Goal: Task Accomplishment & Management: Use online tool/utility

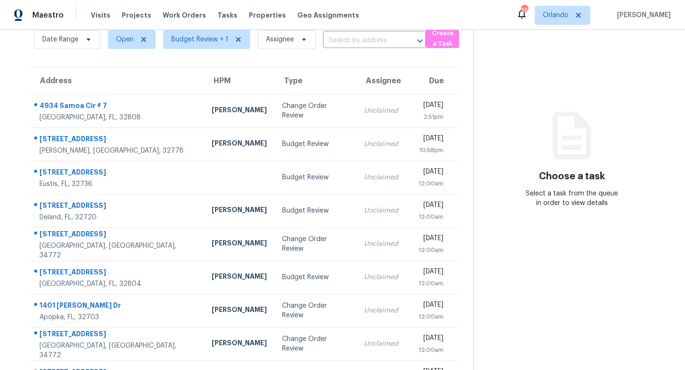
scroll to position [74, 0]
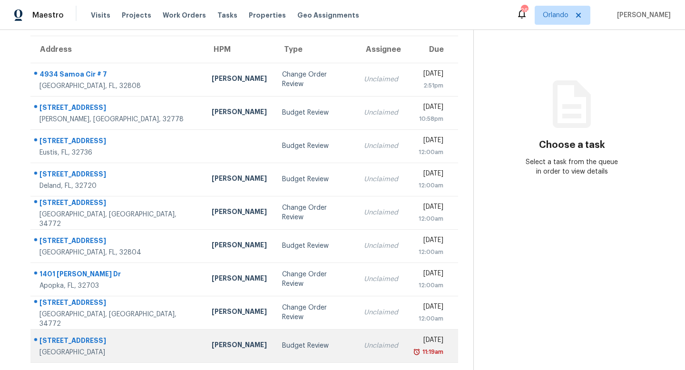
click at [364, 348] on div "Unclaimed" at bounding box center [381, 346] width 34 height 10
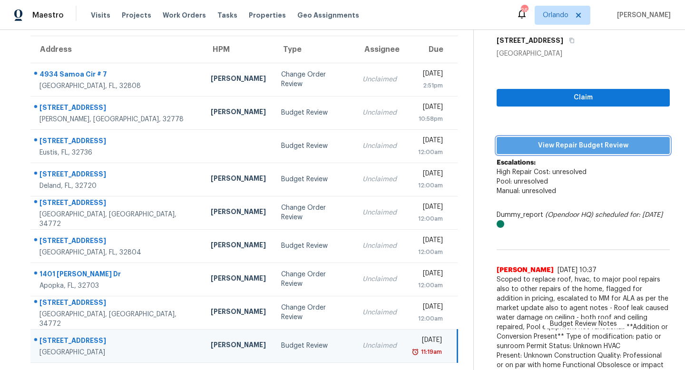
click at [558, 147] on span "View Repair Budget Review" at bounding box center [583, 146] width 158 height 12
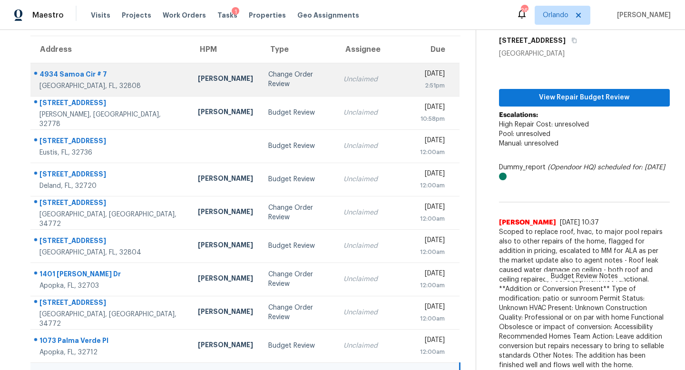
click at [278, 76] on div "Change Order Review" at bounding box center [298, 79] width 60 height 19
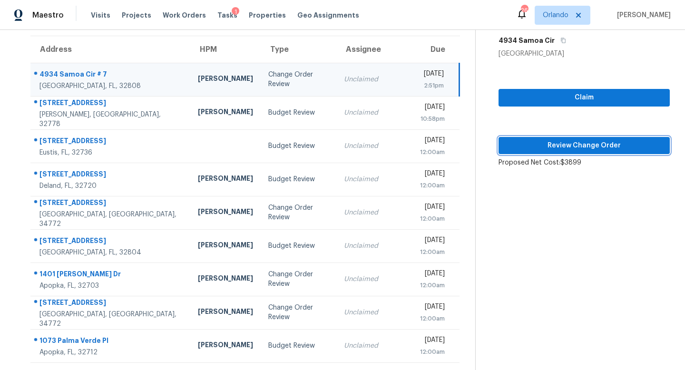
click at [595, 146] on span "Review Change Order" at bounding box center [584, 146] width 156 height 12
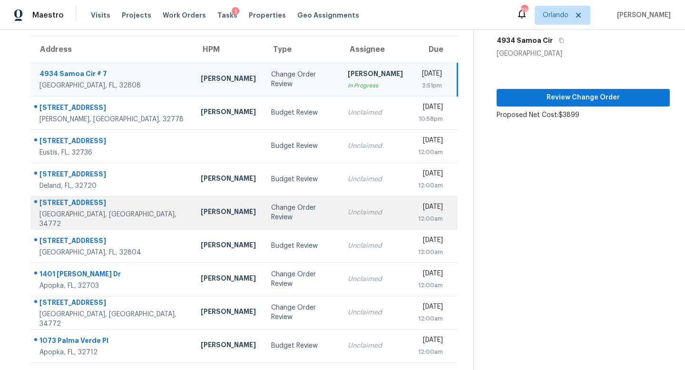
click at [271, 213] on div "Change Order Review" at bounding box center [301, 212] width 61 height 19
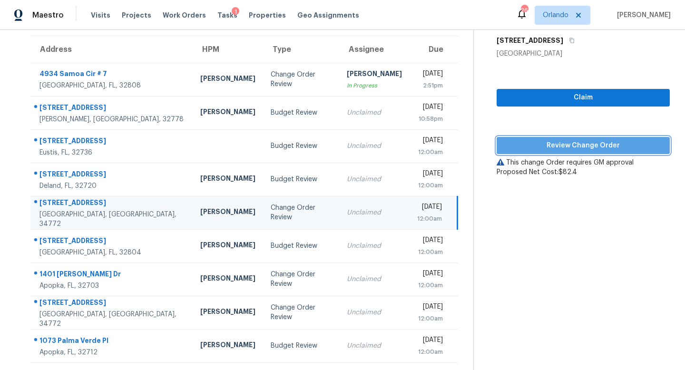
click at [569, 143] on span "Review Change Order" at bounding box center [583, 146] width 158 height 12
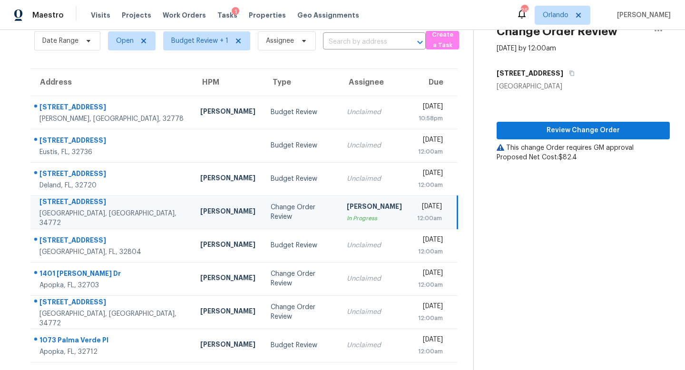
scroll to position [41, 0]
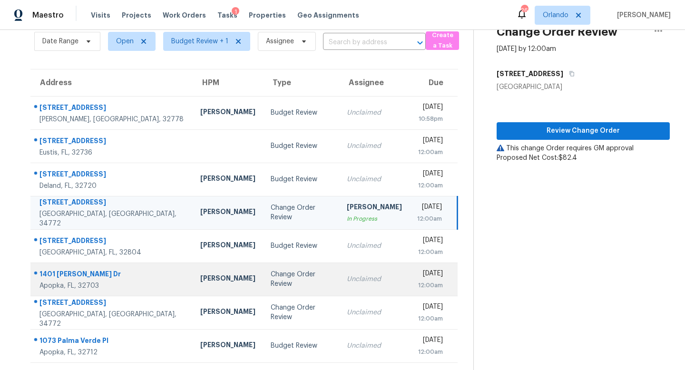
click at [280, 274] on td "Change Order Review" at bounding box center [301, 279] width 76 height 33
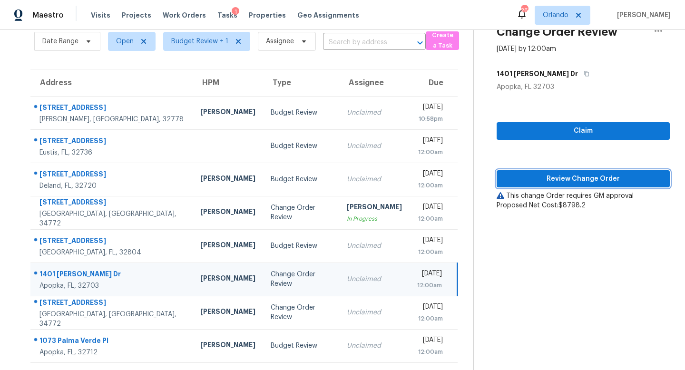
click at [575, 174] on span "Review Change Order" at bounding box center [583, 179] width 158 height 12
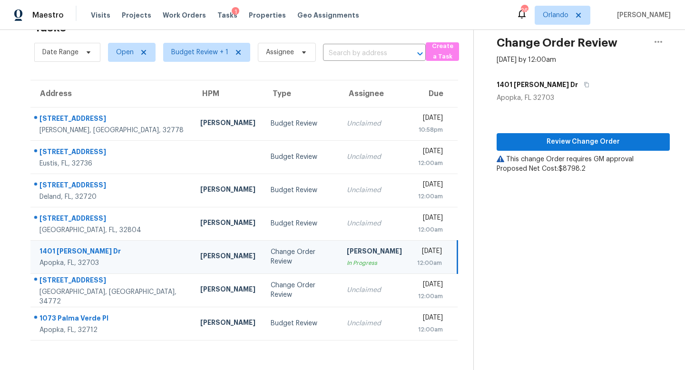
scroll to position [30, 0]
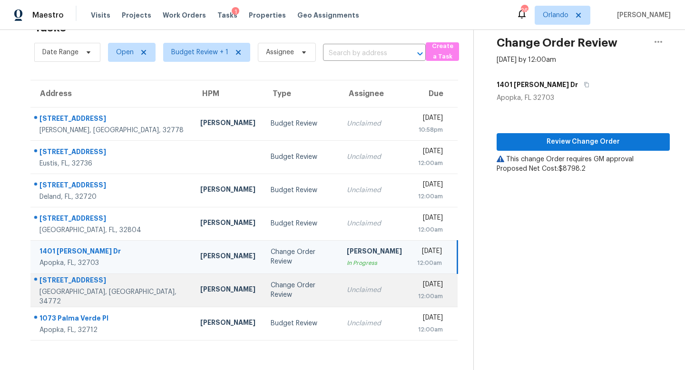
click at [263, 299] on td "Change Order Review" at bounding box center [301, 290] width 76 height 33
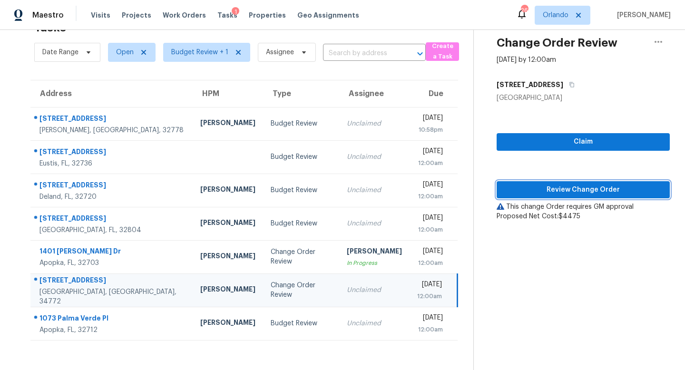
click at [582, 192] on span "Review Change Order" at bounding box center [583, 190] width 158 height 12
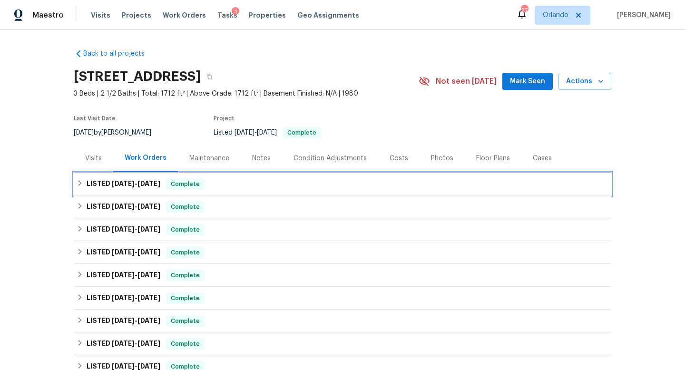
click at [88, 185] on h6 "LISTED [DATE] - [DATE]" at bounding box center [124, 183] width 74 height 11
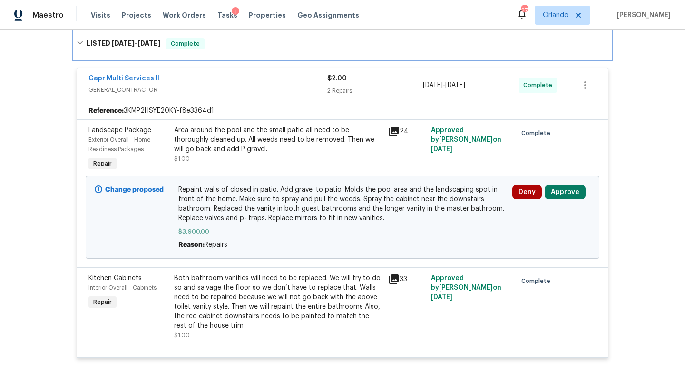
scroll to position [153, 0]
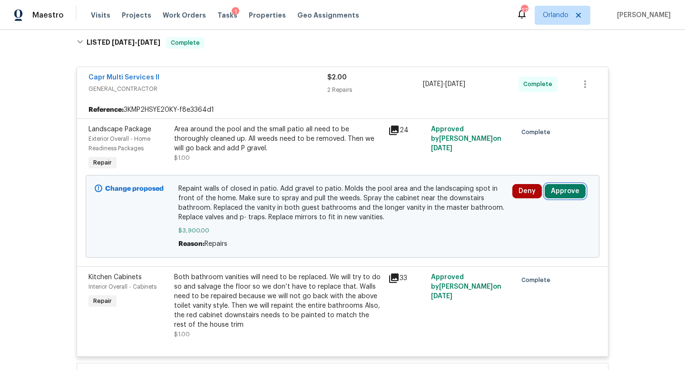
click at [567, 188] on button "Approve" at bounding box center [565, 191] width 41 height 14
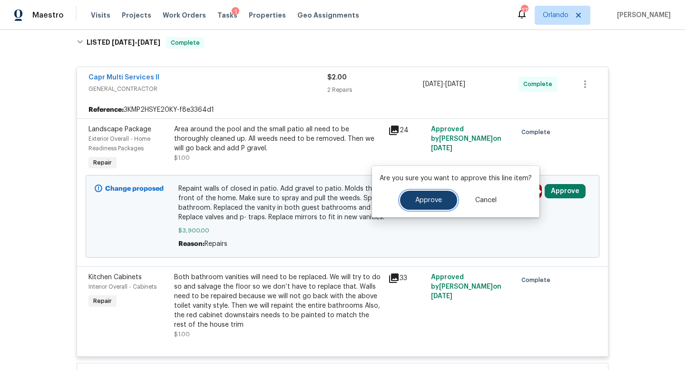
click at [431, 195] on button "Approve" at bounding box center [428, 200] width 57 height 19
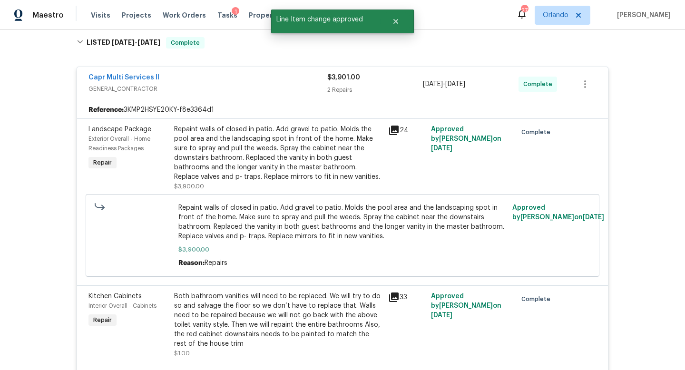
click at [224, 73] on div "Capr Multi Services ll" at bounding box center [207, 78] width 239 height 11
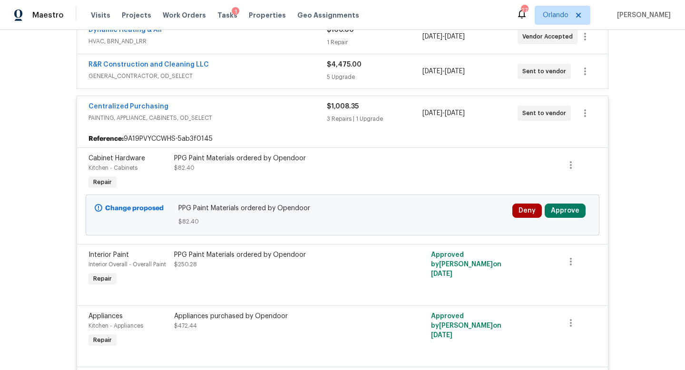
scroll to position [294, 0]
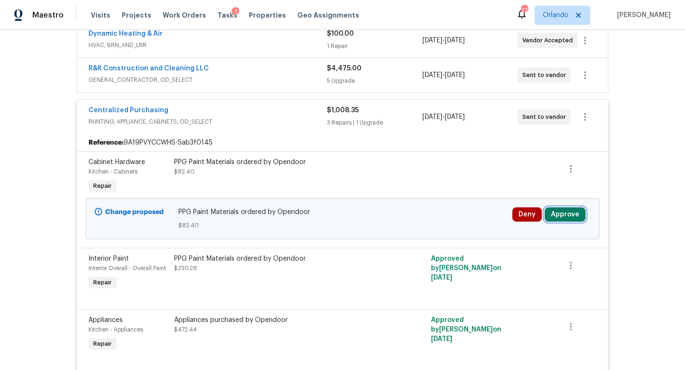
click at [567, 212] on button "Approve" at bounding box center [565, 214] width 41 height 14
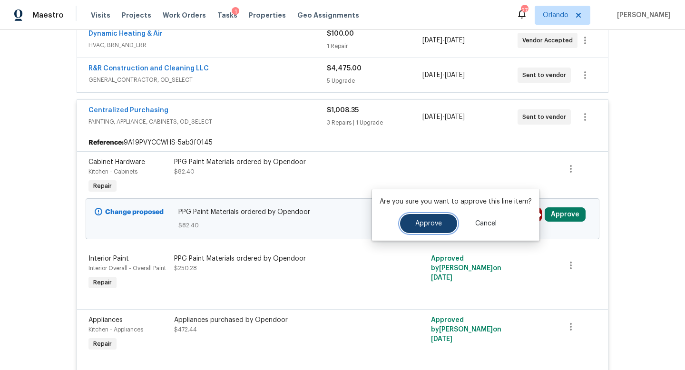
click at [436, 219] on button "Approve" at bounding box center [428, 223] width 57 height 19
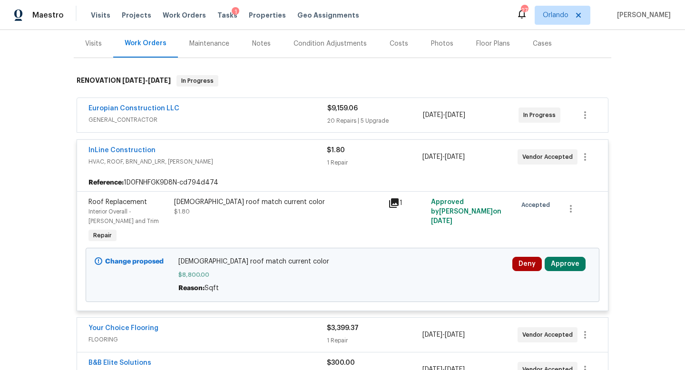
scroll to position [128, 0]
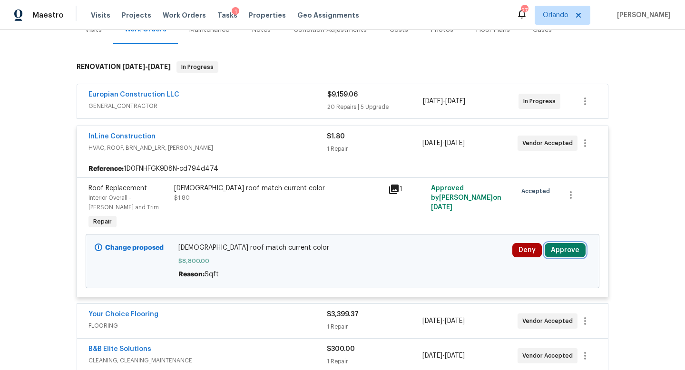
click at [561, 253] on button "Approve" at bounding box center [565, 250] width 41 height 14
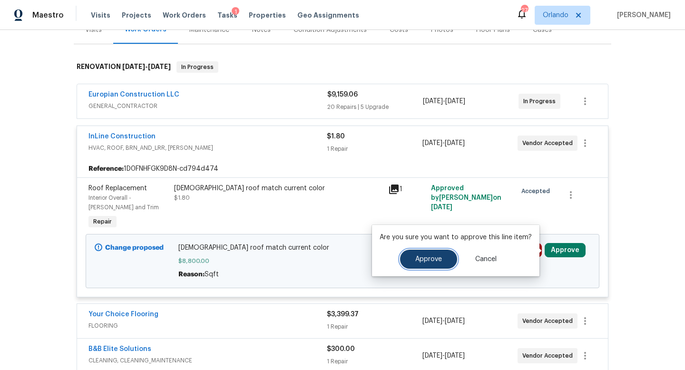
click at [428, 261] on span "Approve" at bounding box center [428, 259] width 27 height 7
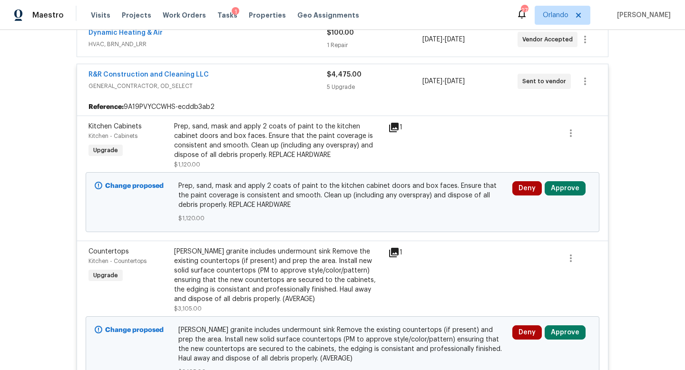
scroll to position [295, 0]
click at [560, 188] on button "Approve" at bounding box center [565, 187] width 41 height 14
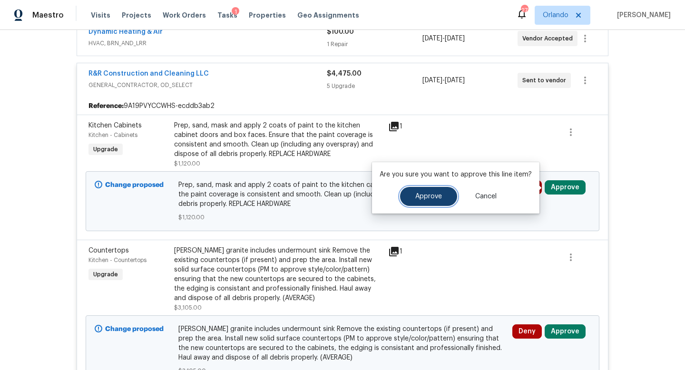
click at [428, 198] on span "Approve" at bounding box center [428, 196] width 27 height 7
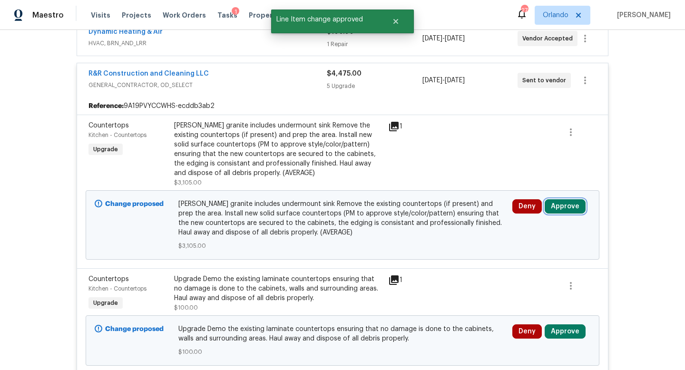
click at [570, 203] on button "Approve" at bounding box center [565, 206] width 41 height 14
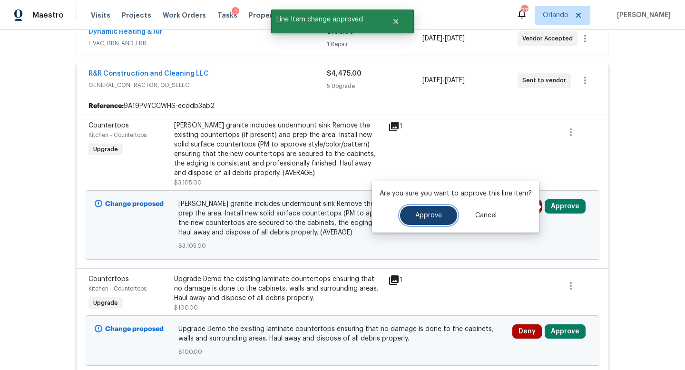
click at [436, 214] on span "Approve" at bounding box center [428, 215] width 27 height 7
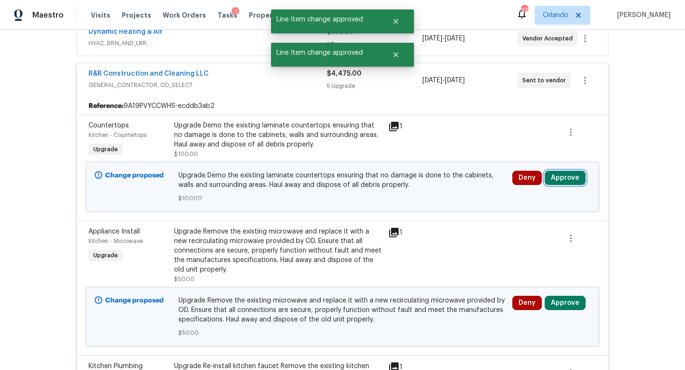
click at [567, 177] on button "Approve" at bounding box center [565, 178] width 41 height 14
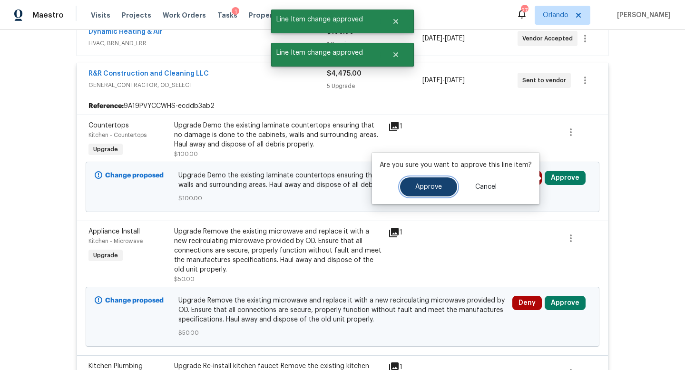
click at [432, 188] on span "Approve" at bounding box center [428, 187] width 27 height 7
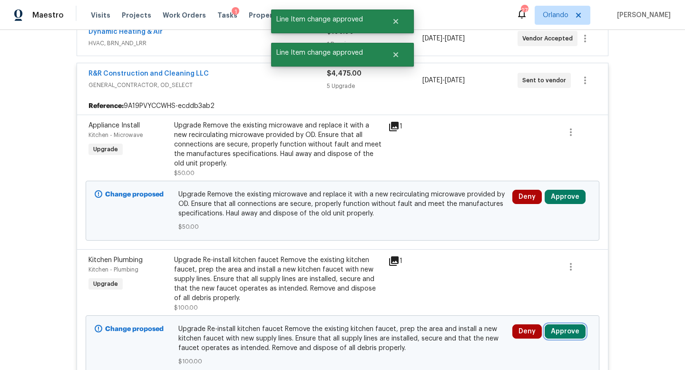
click at [565, 329] on button "Approve" at bounding box center [565, 331] width 41 height 14
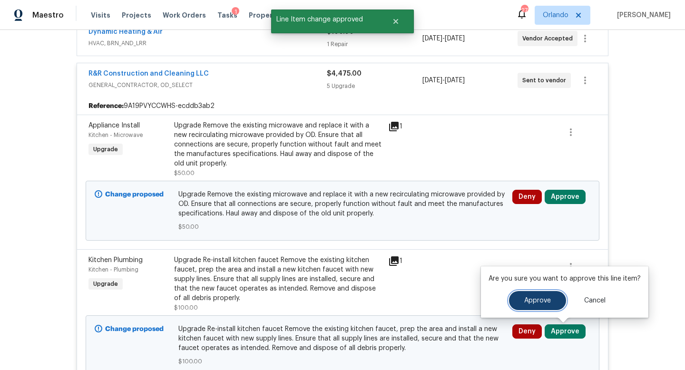
click at [537, 298] on span "Approve" at bounding box center [537, 300] width 27 height 7
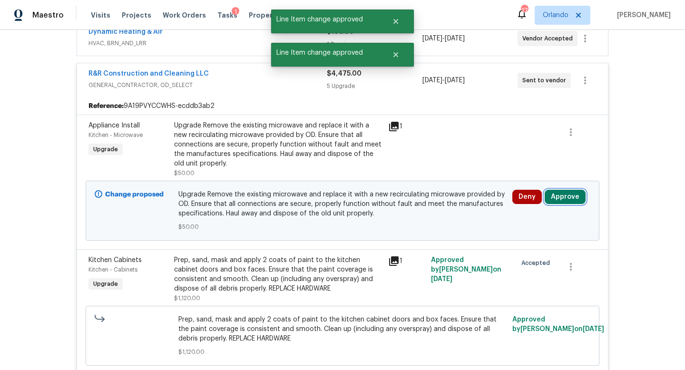
click at [563, 194] on button "Approve" at bounding box center [565, 197] width 41 height 14
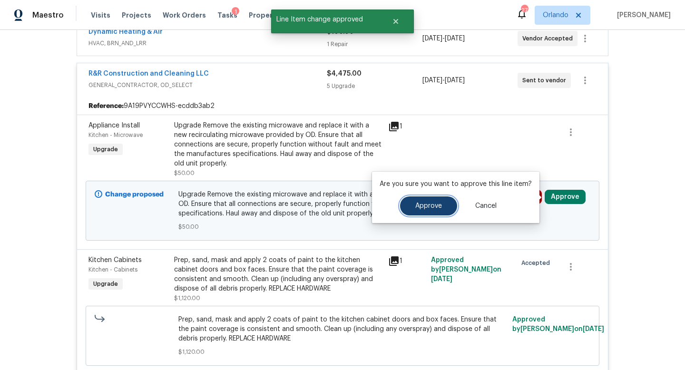
click at [428, 207] on span "Approve" at bounding box center [428, 206] width 27 height 7
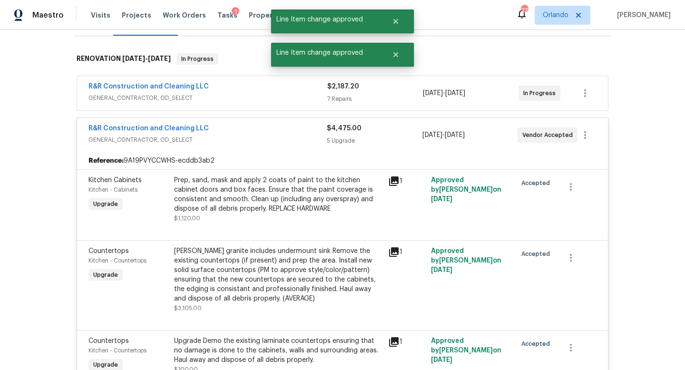
scroll to position [130, 0]
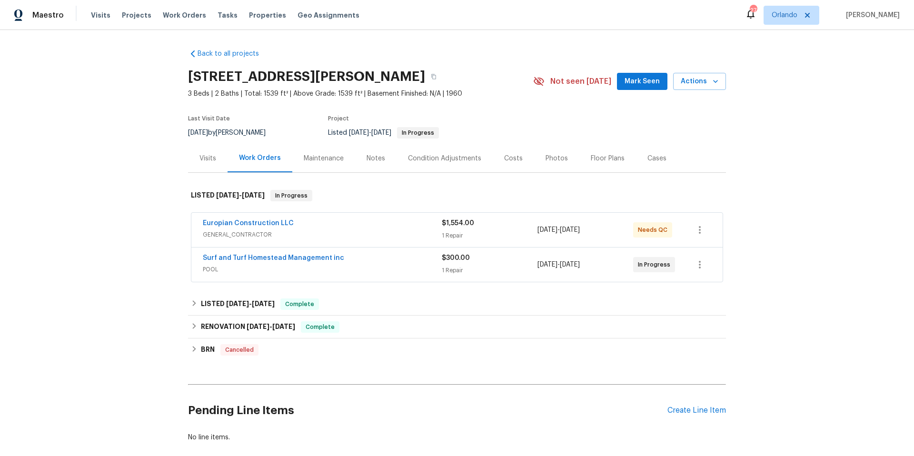
click at [359, 258] on div "Surf and Turf Homestead Management inc" at bounding box center [322, 258] width 239 height 11
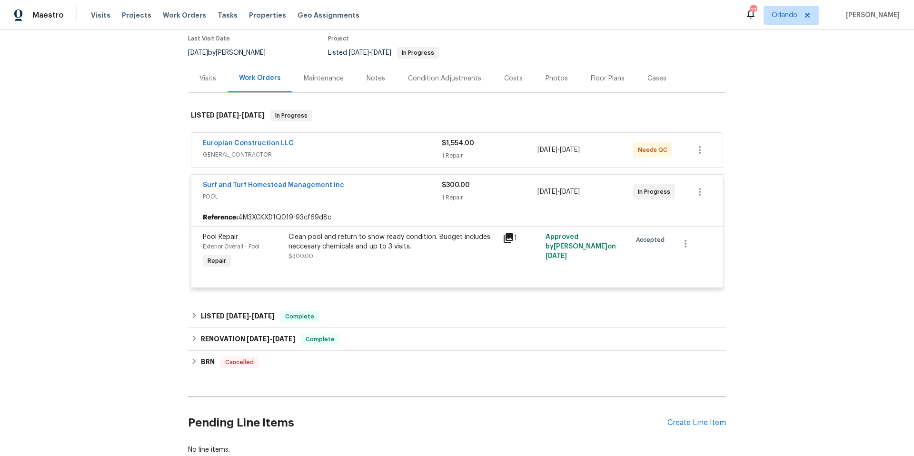
scroll to position [121, 0]
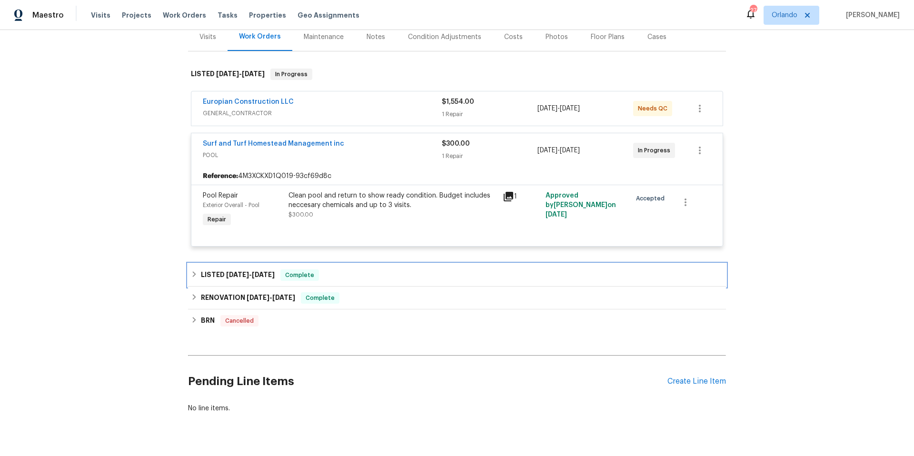
click at [256, 278] on h6 "LISTED 6/9/25 - 6/16/25" at bounding box center [238, 274] width 74 height 11
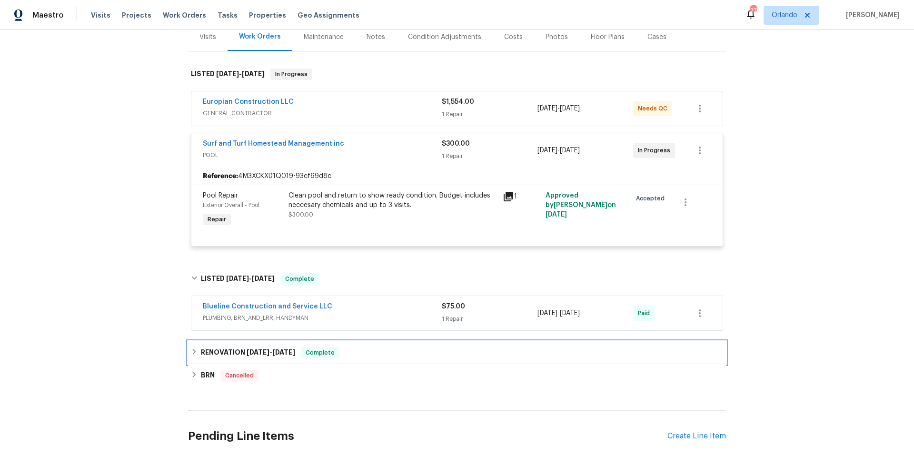
click at [246, 347] on h6 "RENOVATION 5/13/25 - 6/14/25" at bounding box center [248, 352] width 94 height 11
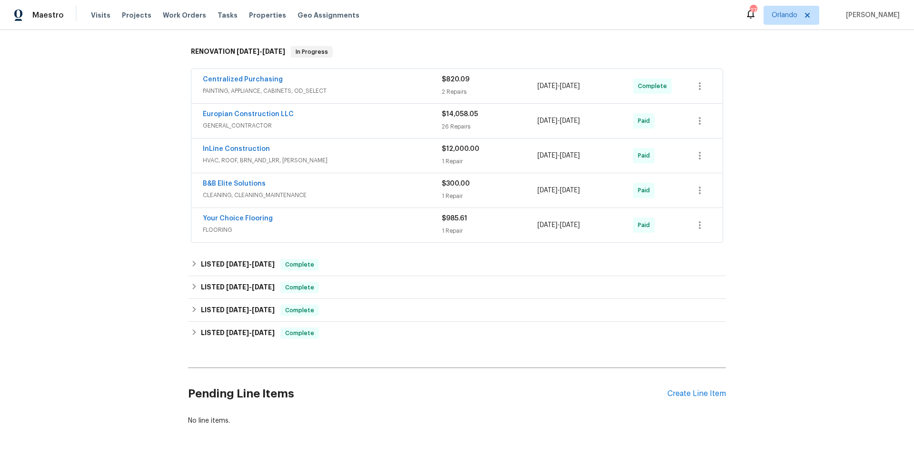
scroll to position [175, 0]
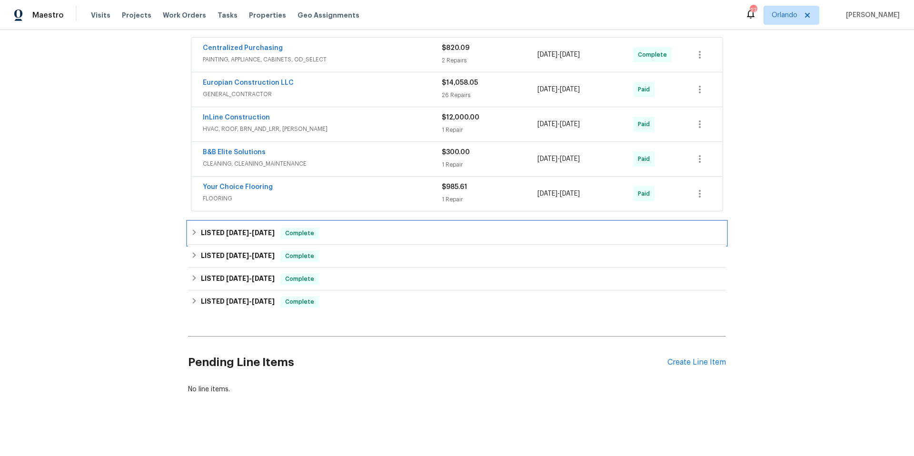
click at [259, 236] on span "[DATE]" at bounding box center [263, 232] width 23 height 7
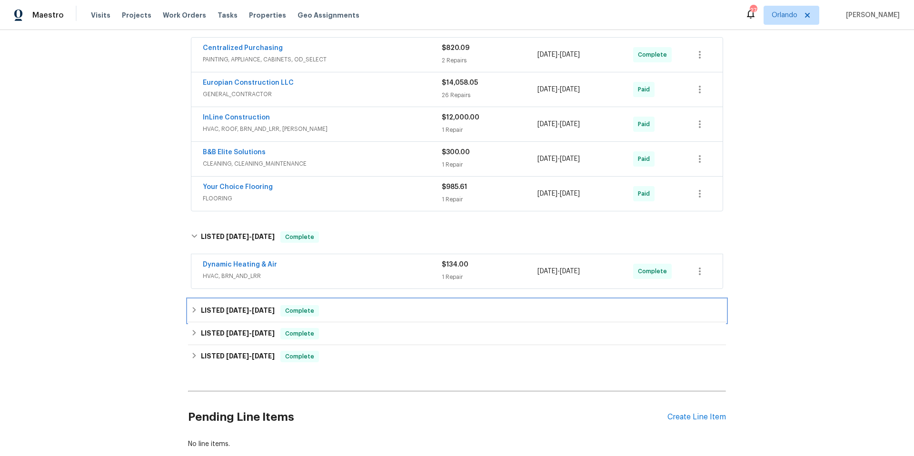
click at [229, 313] on span "8/12/25" at bounding box center [237, 310] width 23 height 7
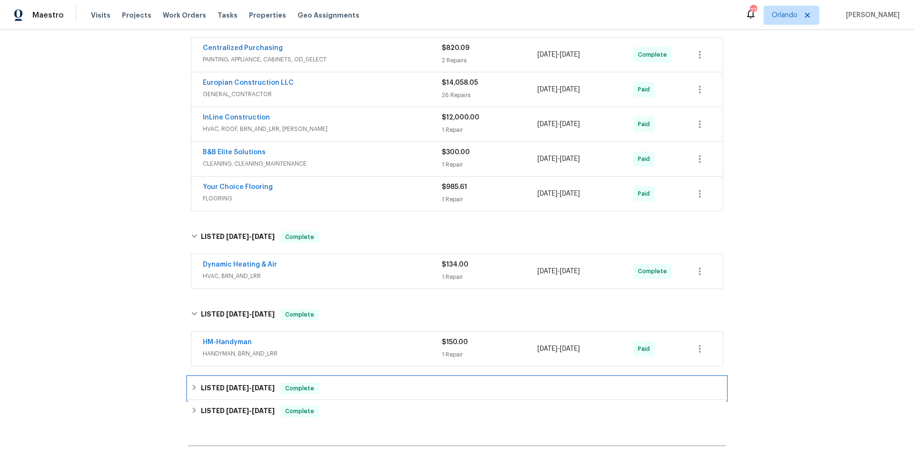
click at [229, 384] on span "5/16/25" at bounding box center [237, 387] width 23 height 7
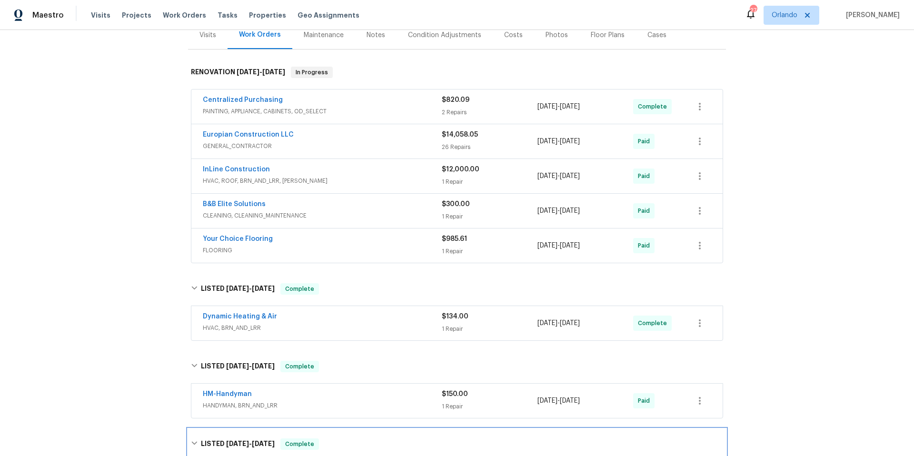
scroll to position [0, 0]
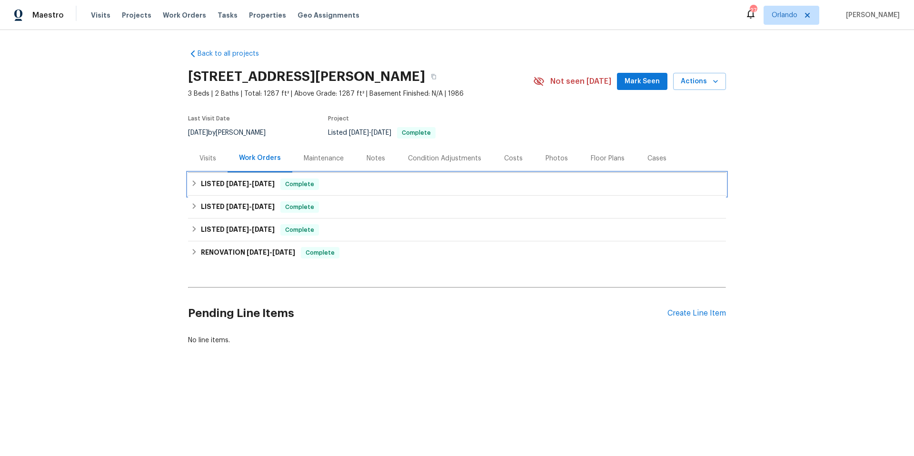
click at [195, 187] on div "LISTED [DATE] - [DATE] Complete" at bounding box center [457, 183] width 532 height 11
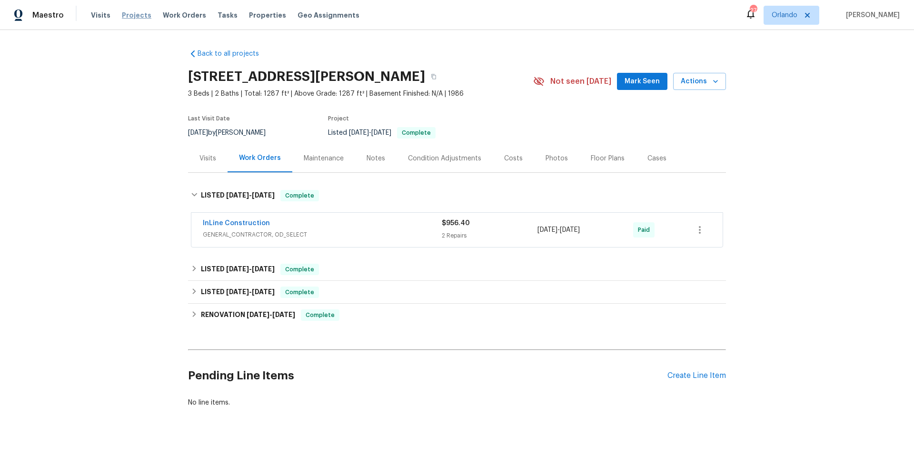
click at [141, 13] on span "Projects" at bounding box center [136, 15] width 29 height 10
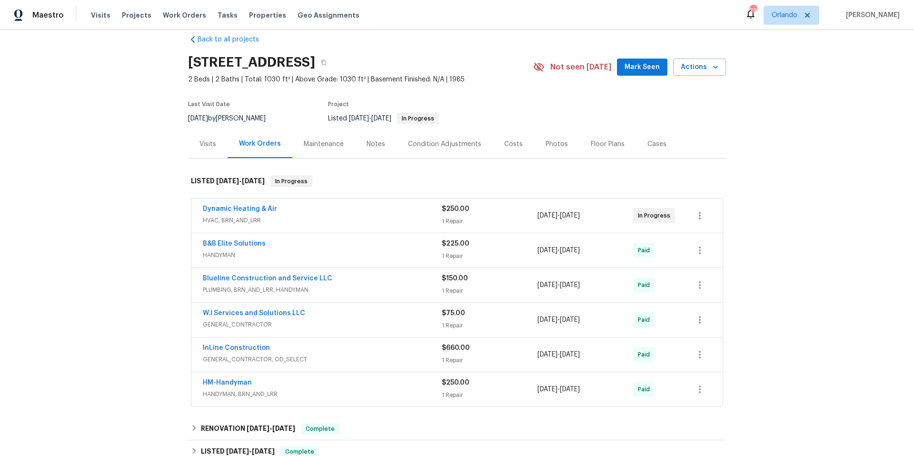
scroll to position [18, 0]
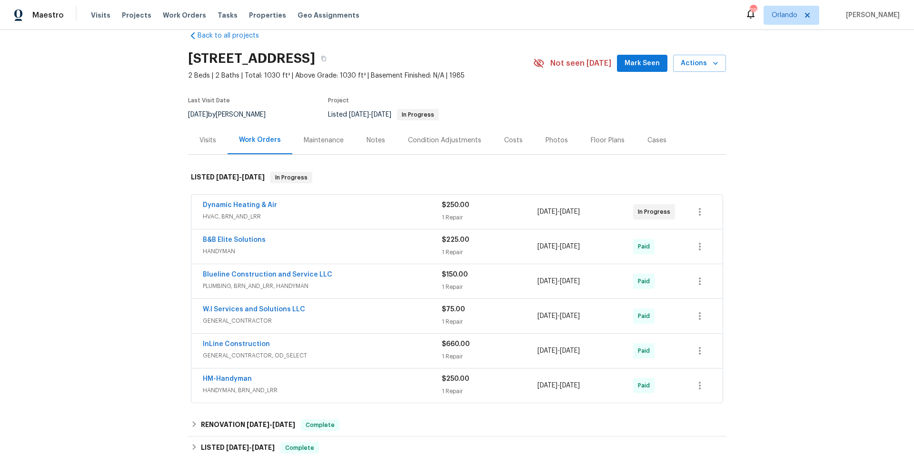
click at [364, 221] on span "HVAC, BRN_AND_LRR" at bounding box center [322, 217] width 239 height 10
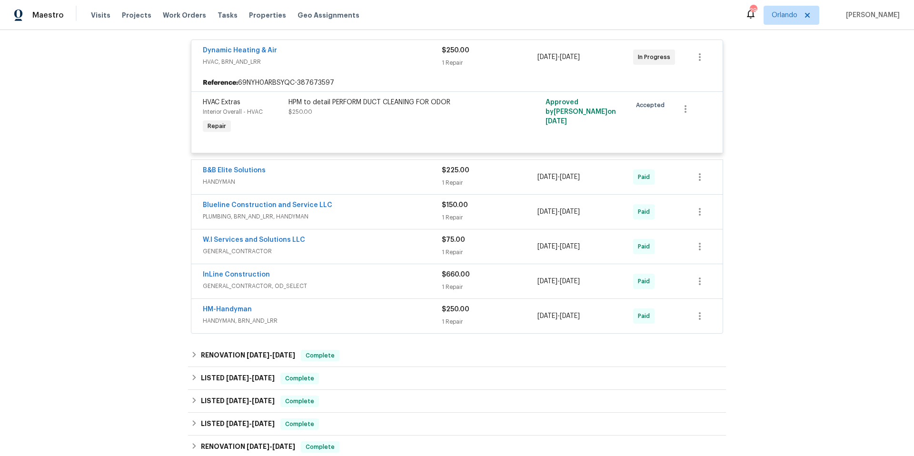
scroll to position [196, 0]
